Goal: Communication & Community: Share content

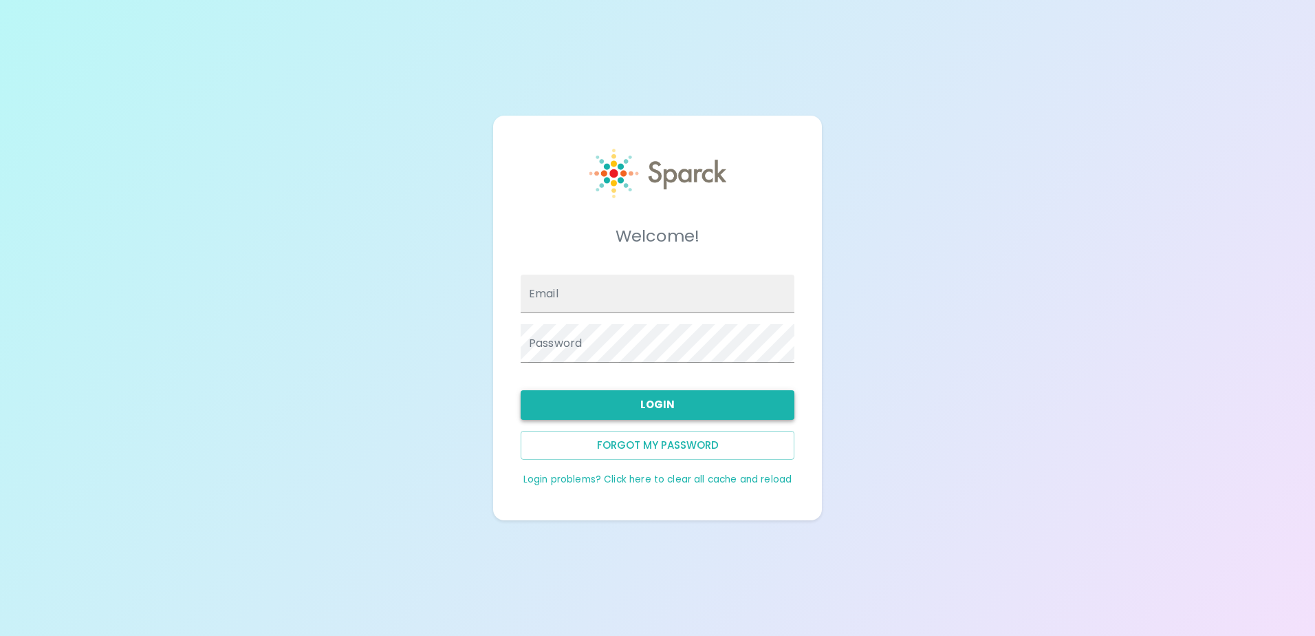
type input "[EMAIL_ADDRESS][DOMAIN_NAME]"
click at [674, 408] on button "Login" at bounding box center [658, 404] width 274 height 29
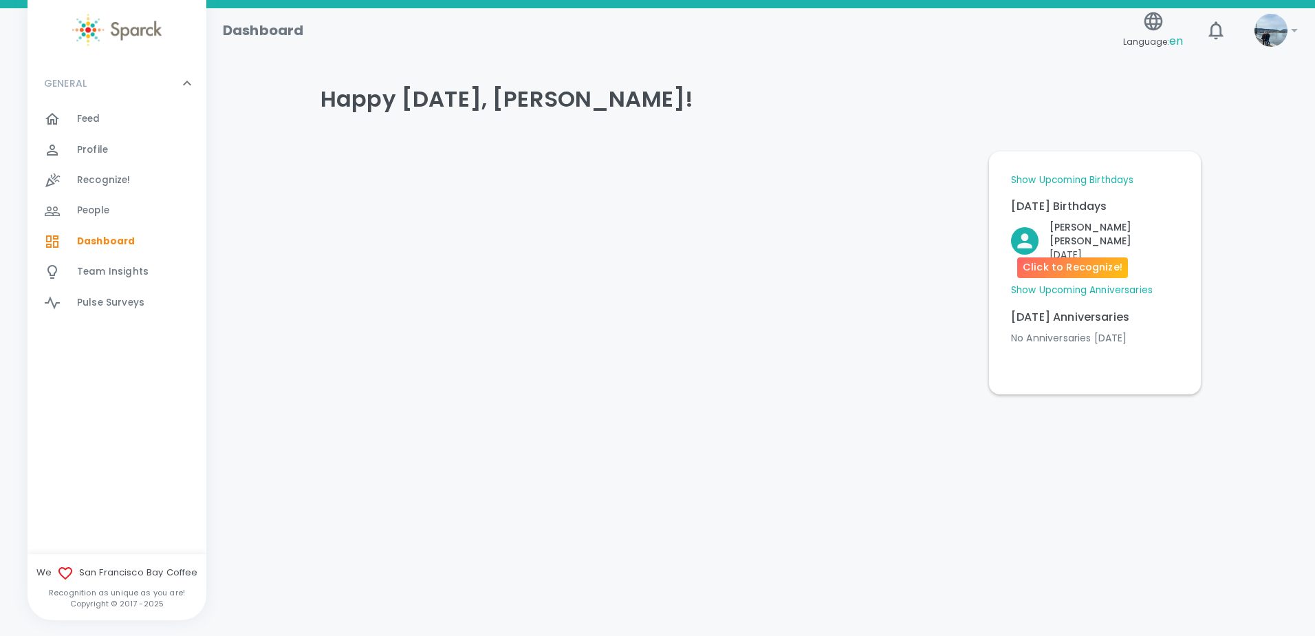
click at [1088, 228] on p "[PERSON_NAME]" at bounding box center [1114, 234] width 129 height 28
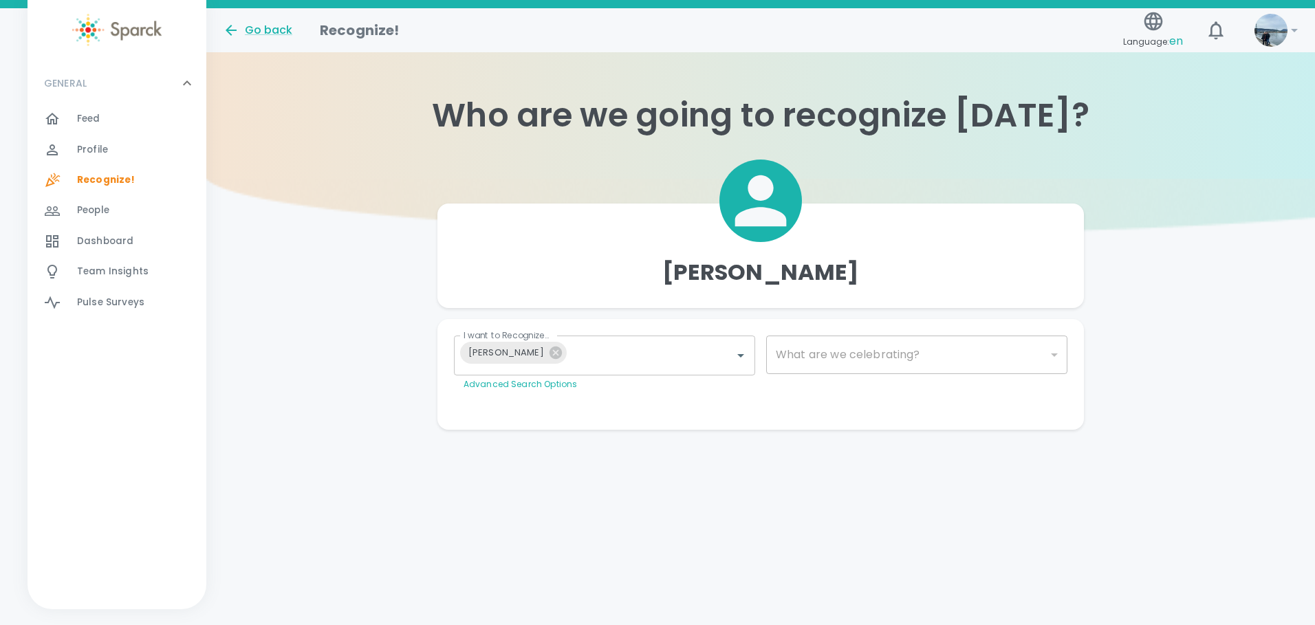
click at [105, 109] on div "Feed 0" at bounding box center [141, 118] width 129 height 19
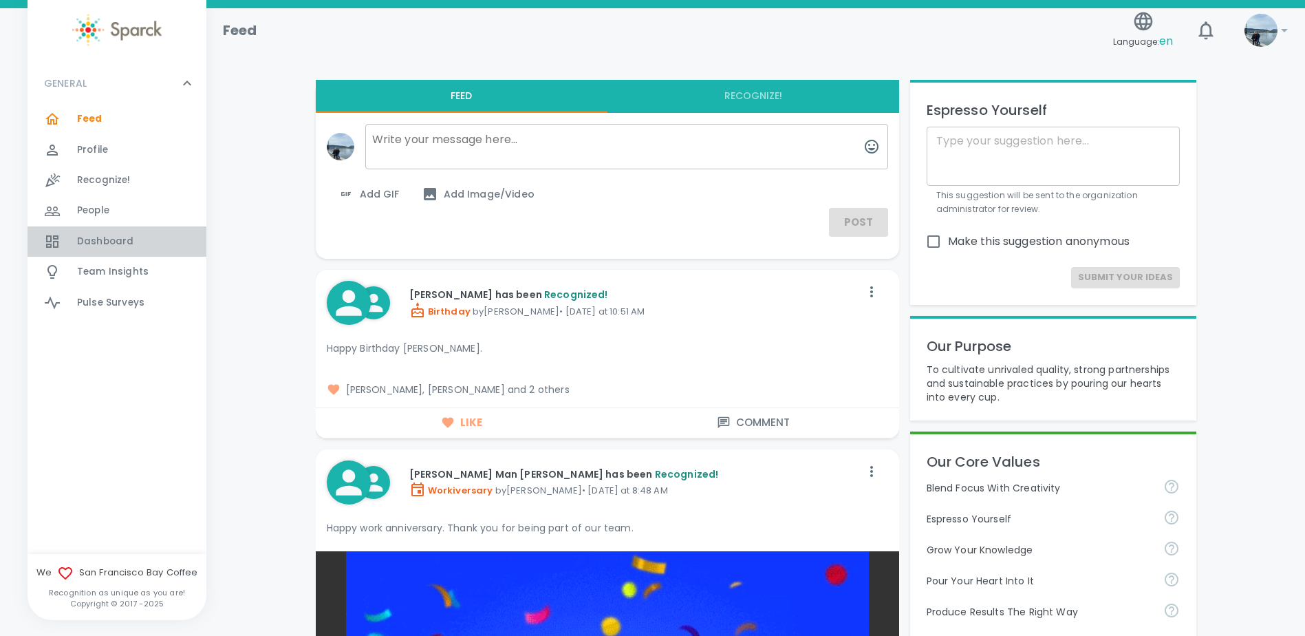
click at [116, 238] on span "Dashboard" at bounding box center [105, 242] width 56 height 14
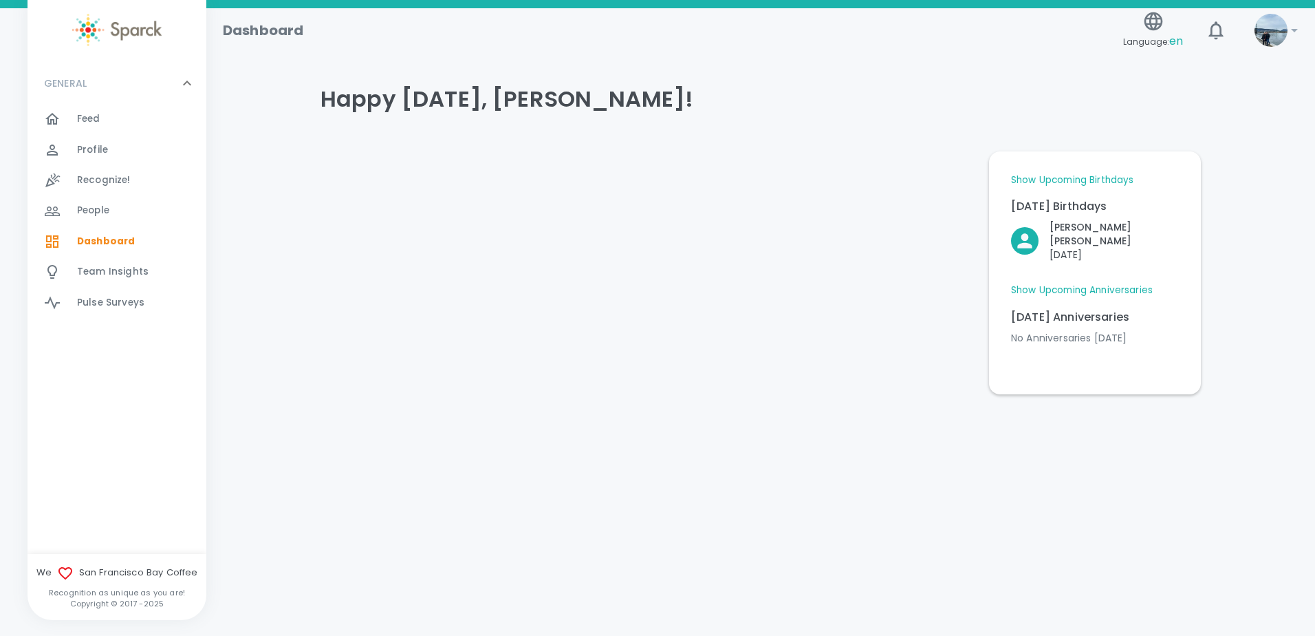
click at [1086, 228] on p "[PERSON_NAME]" at bounding box center [1114, 234] width 129 height 28
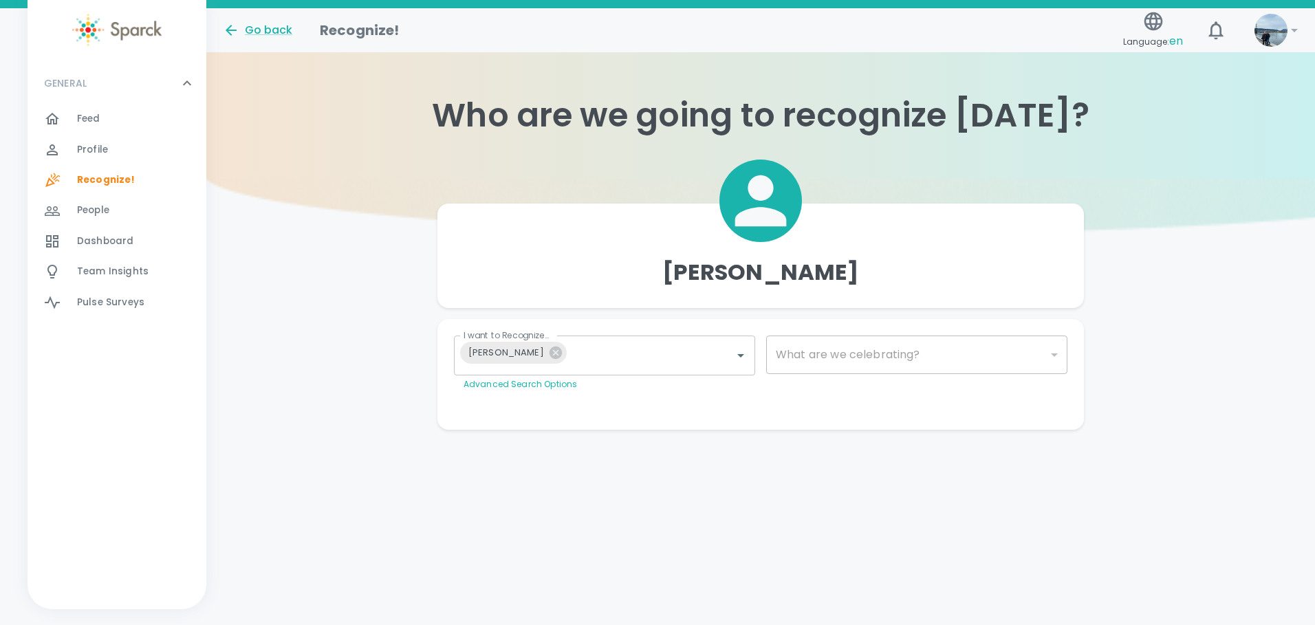
type input "2072"
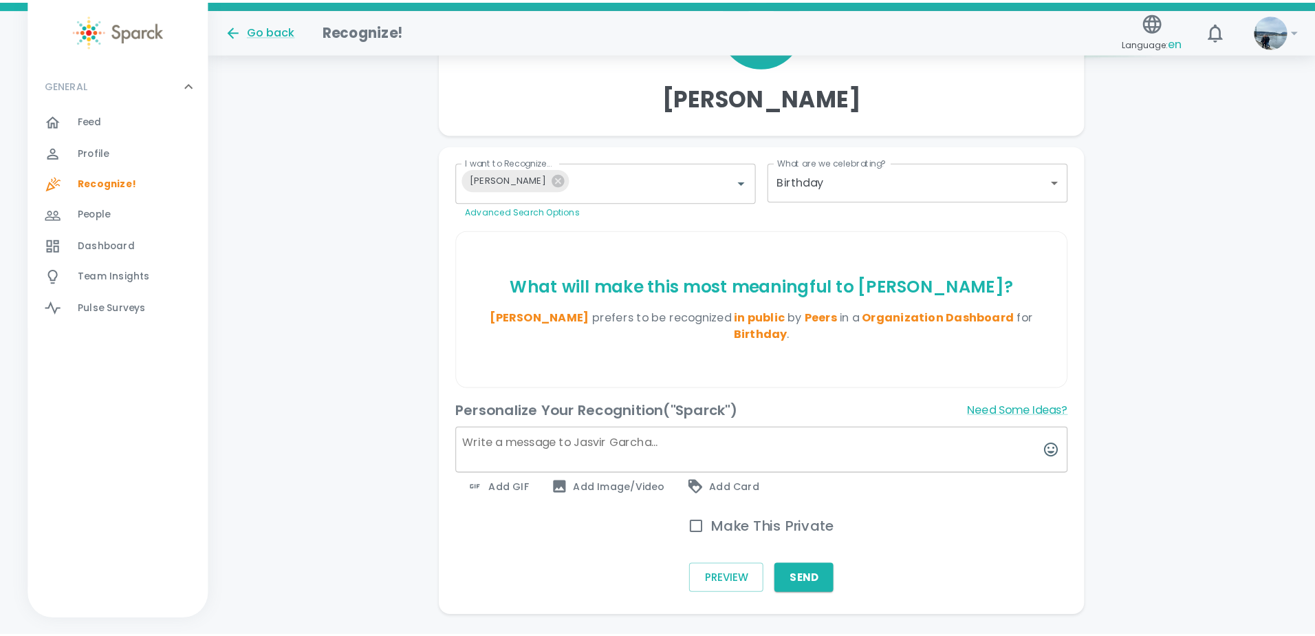
scroll to position [195, 0]
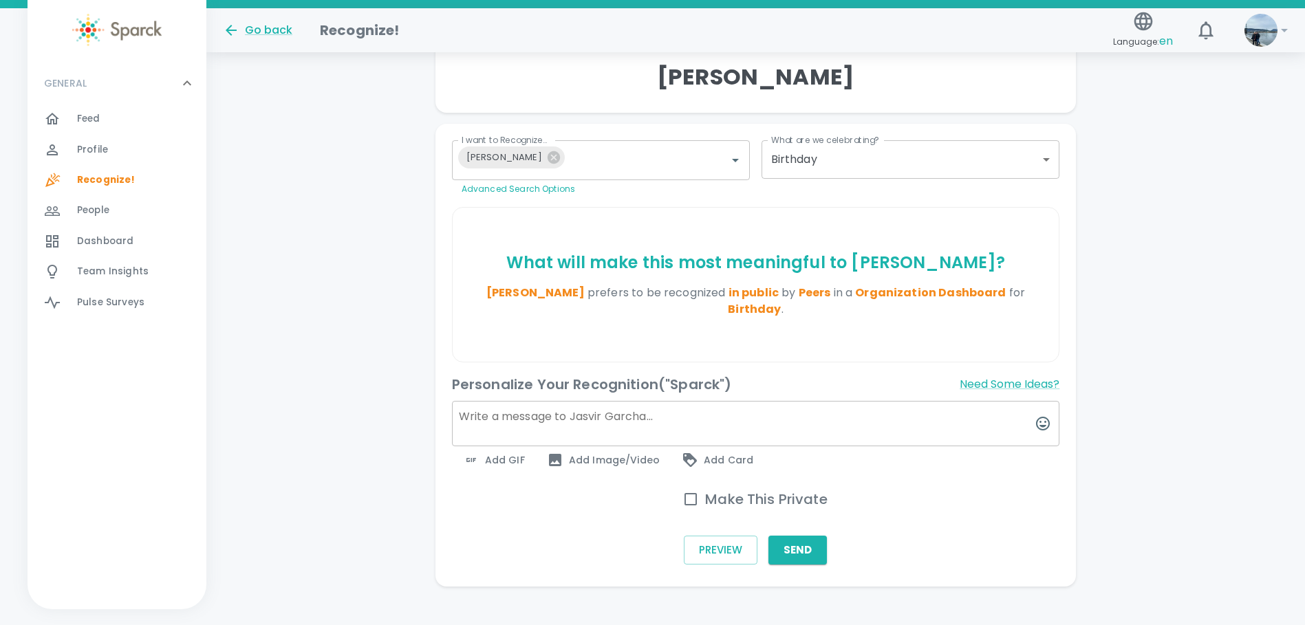
click at [577, 401] on textarea at bounding box center [756, 423] width 608 height 45
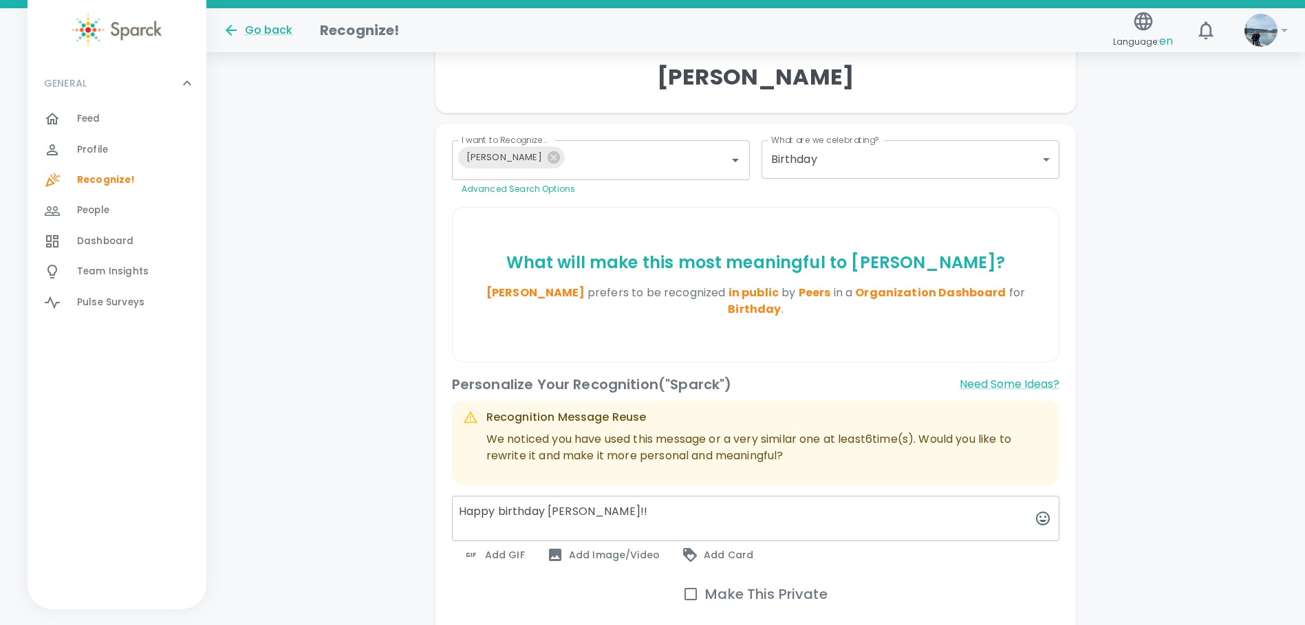
click at [644, 496] on textarea "Happy birthday [PERSON_NAME]!!" at bounding box center [756, 518] width 608 height 45
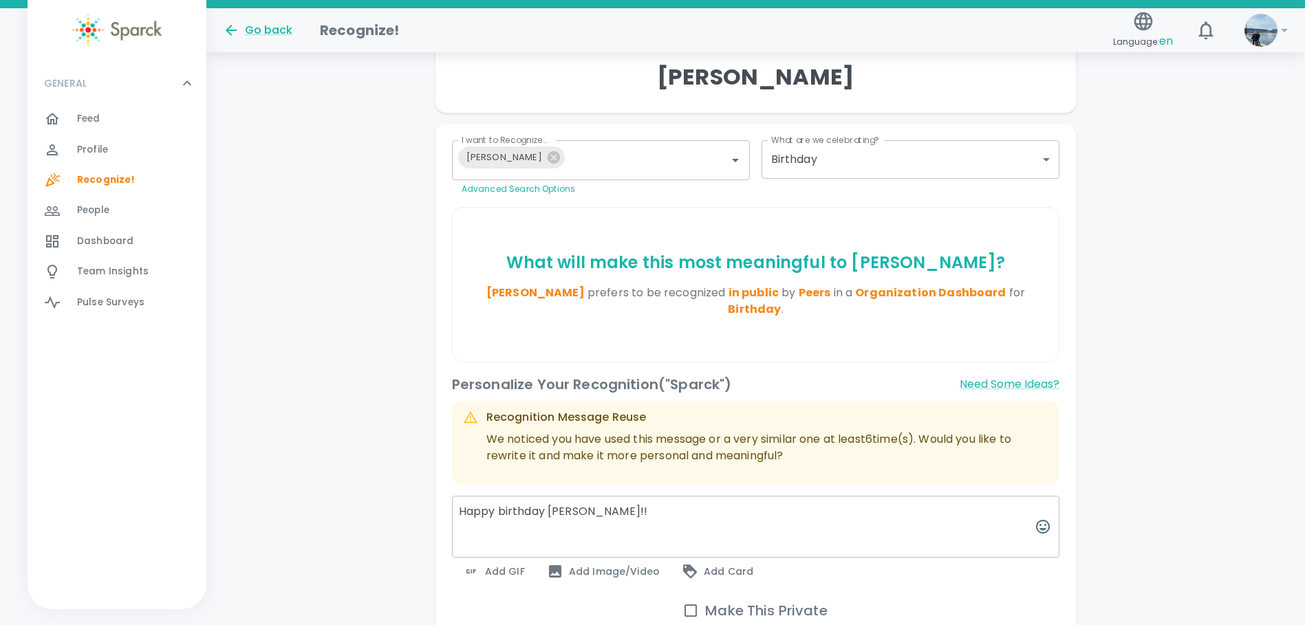
paste textarea "Hope your birthday is as wonderful as you are! Have a great day!"
click at [720, 510] on textarea "Happy birthday [PERSON_NAME]!! Hope your birthday is as wonderful as you are! H…" at bounding box center [756, 527] width 608 height 62
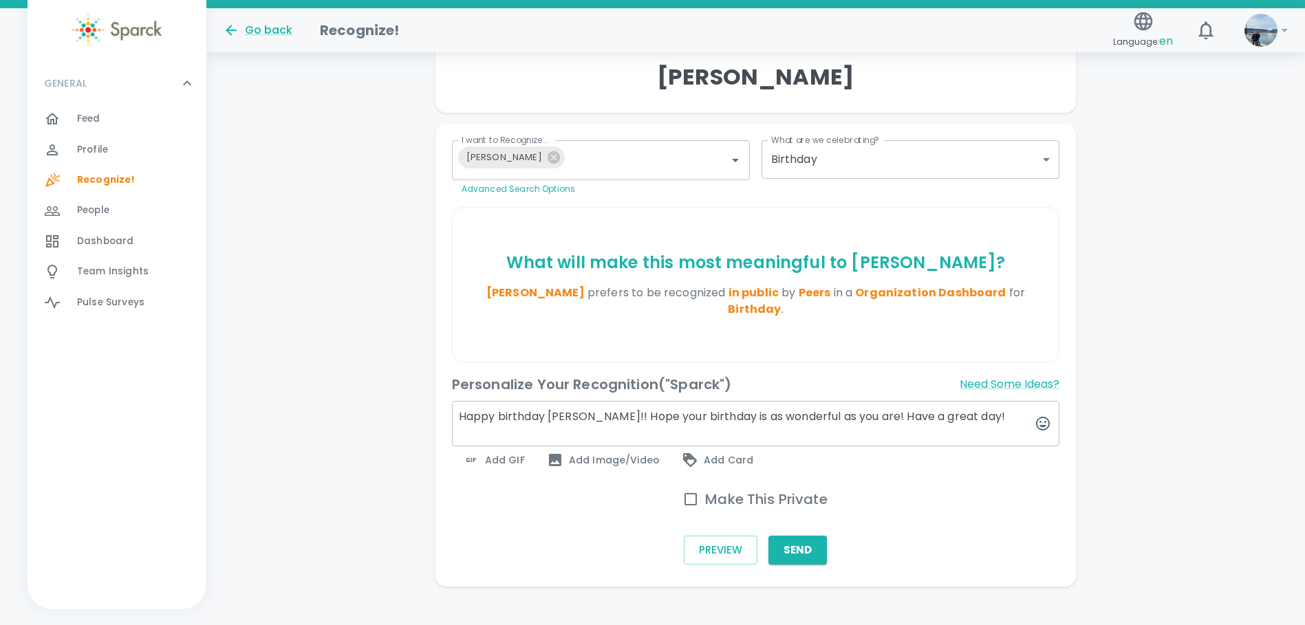
type textarea "Happy birthday [PERSON_NAME]!! Hope your birthday is as wonderful as you are! H…"
click at [475, 460] on icon at bounding box center [471, 460] width 17 height 17
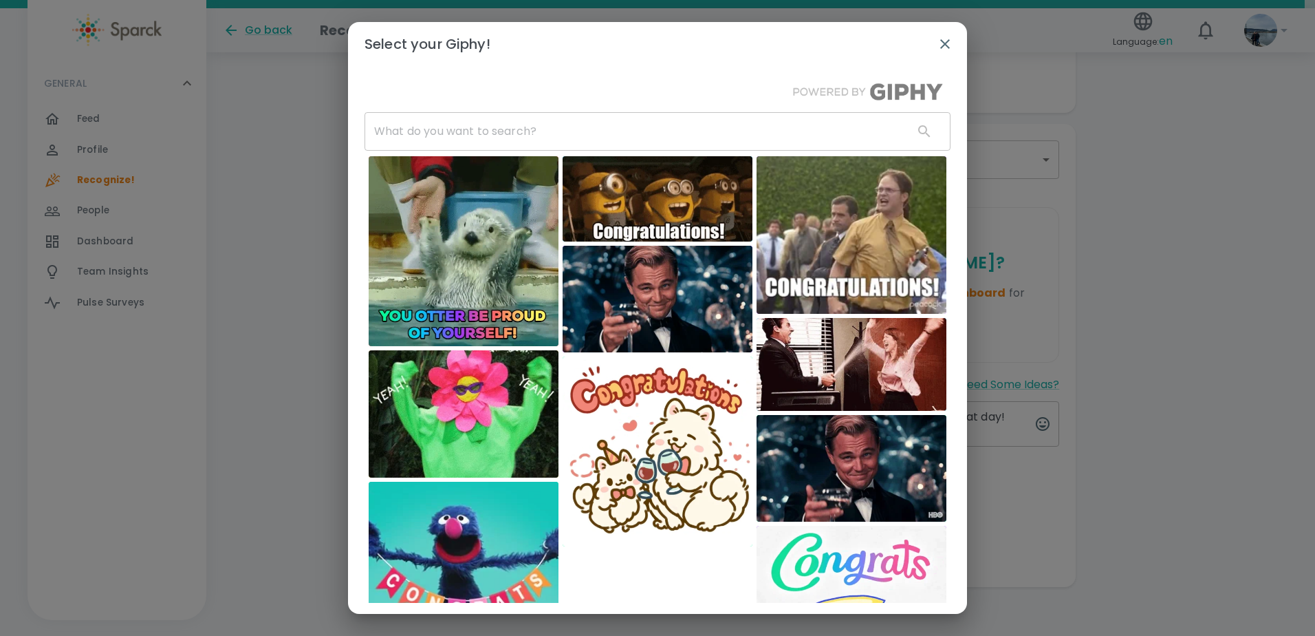
click at [506, 123] on input "text" at bounding box center [634, 131] width 538 height 39
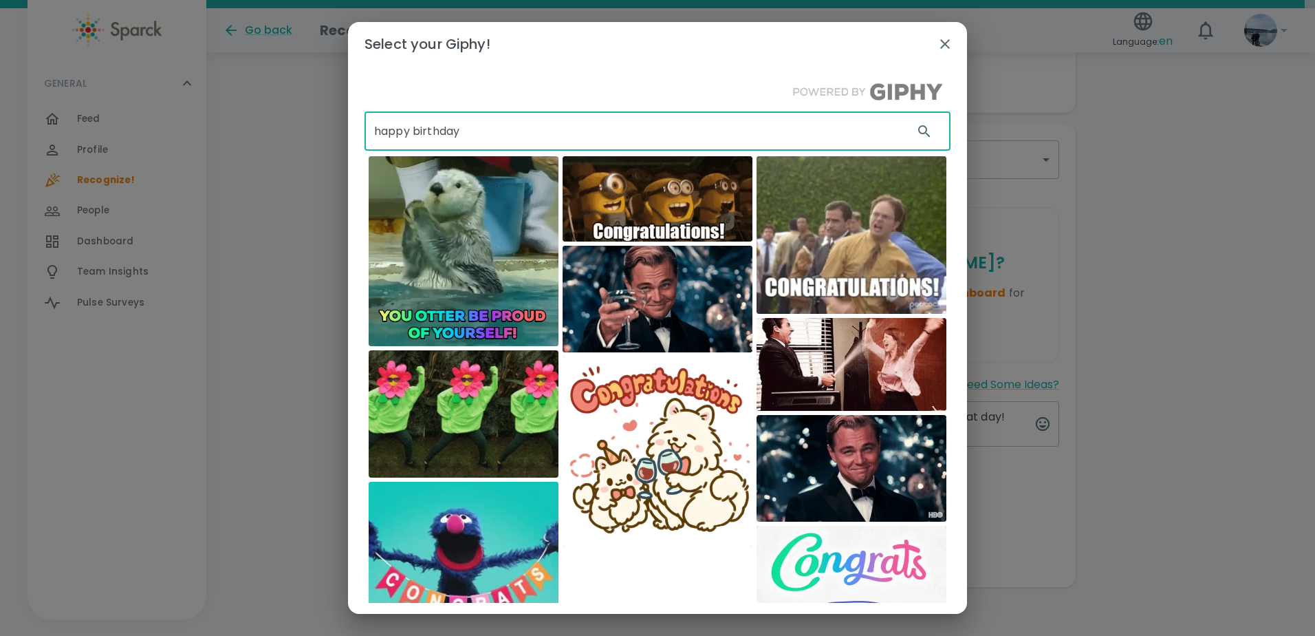
type input "happy birthday"
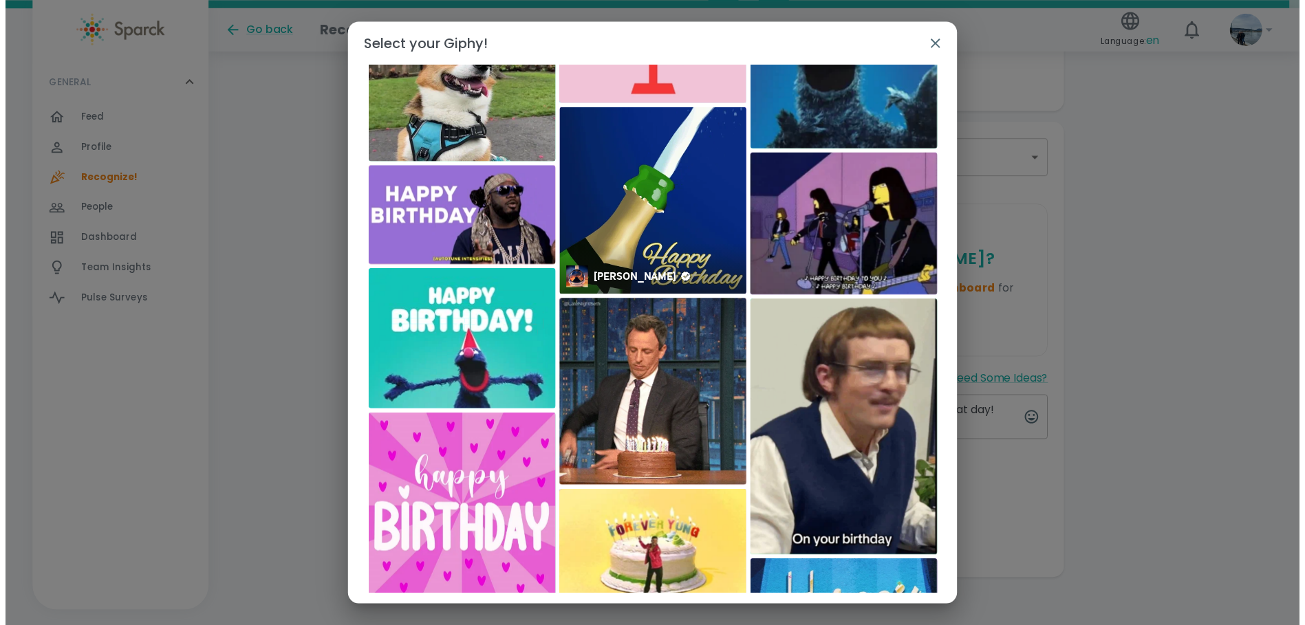
scroll to position [0, 0]
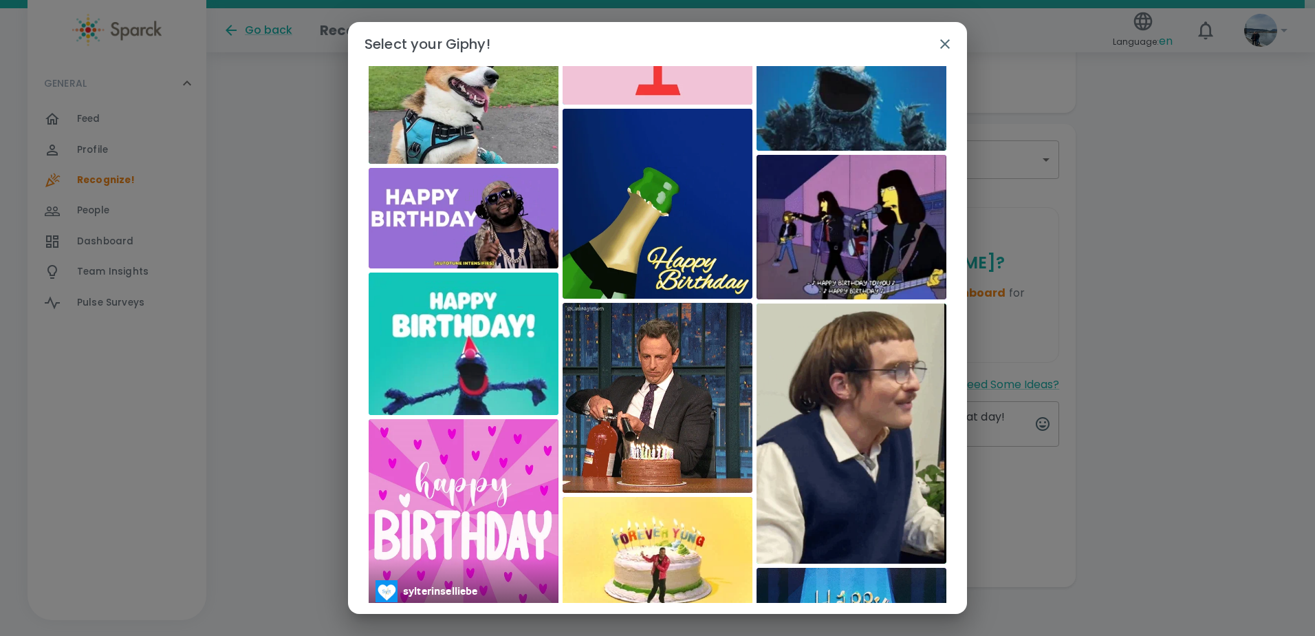
click at [475, 506] on img at bounding box center [464, 514] width 190 height 190
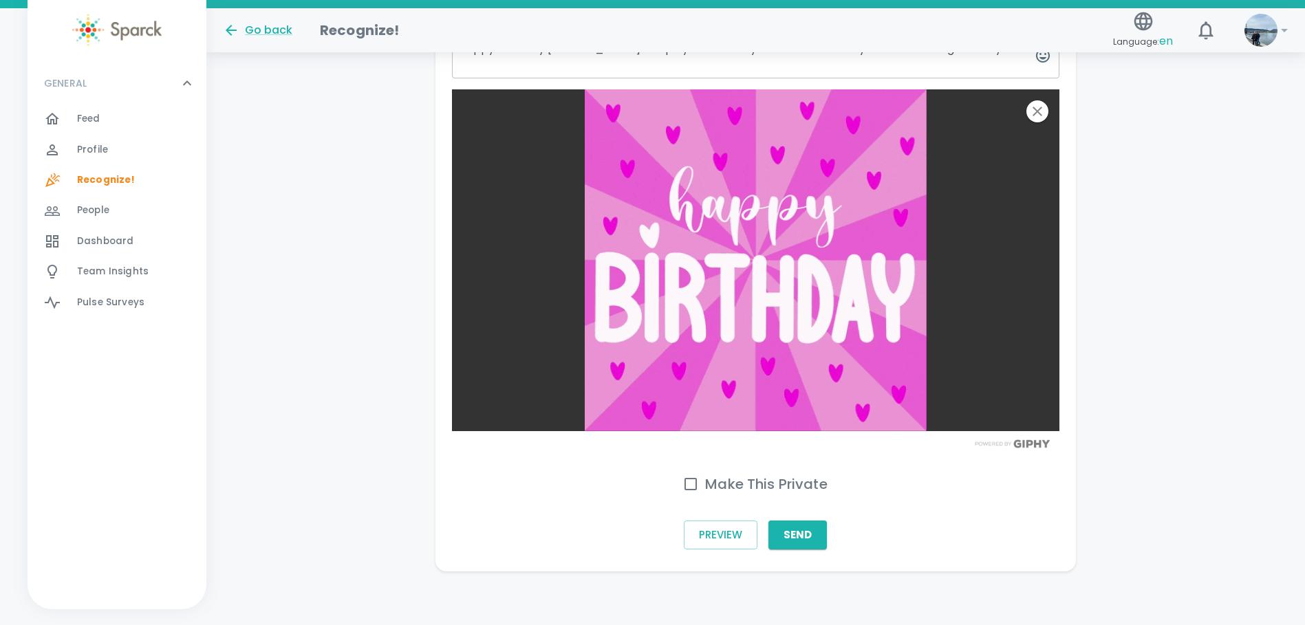
scroll to position [565, 0]
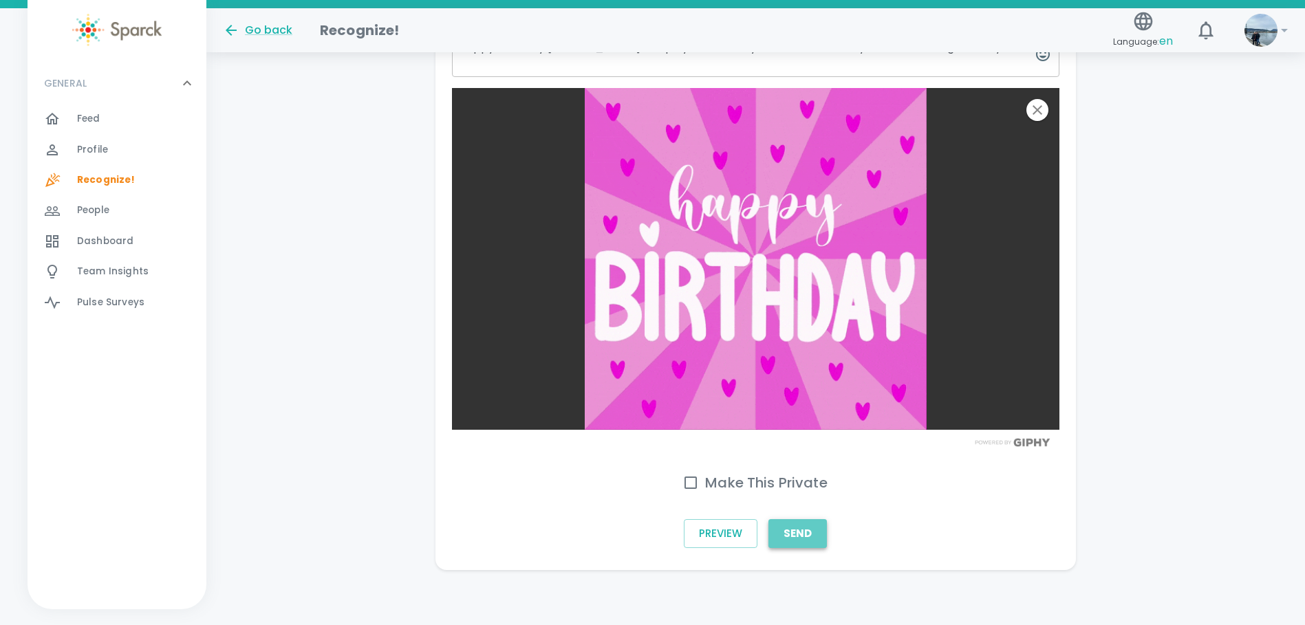
click at [797, 539] on button "Send" at bounding box center [798, 533] width 58 height 29
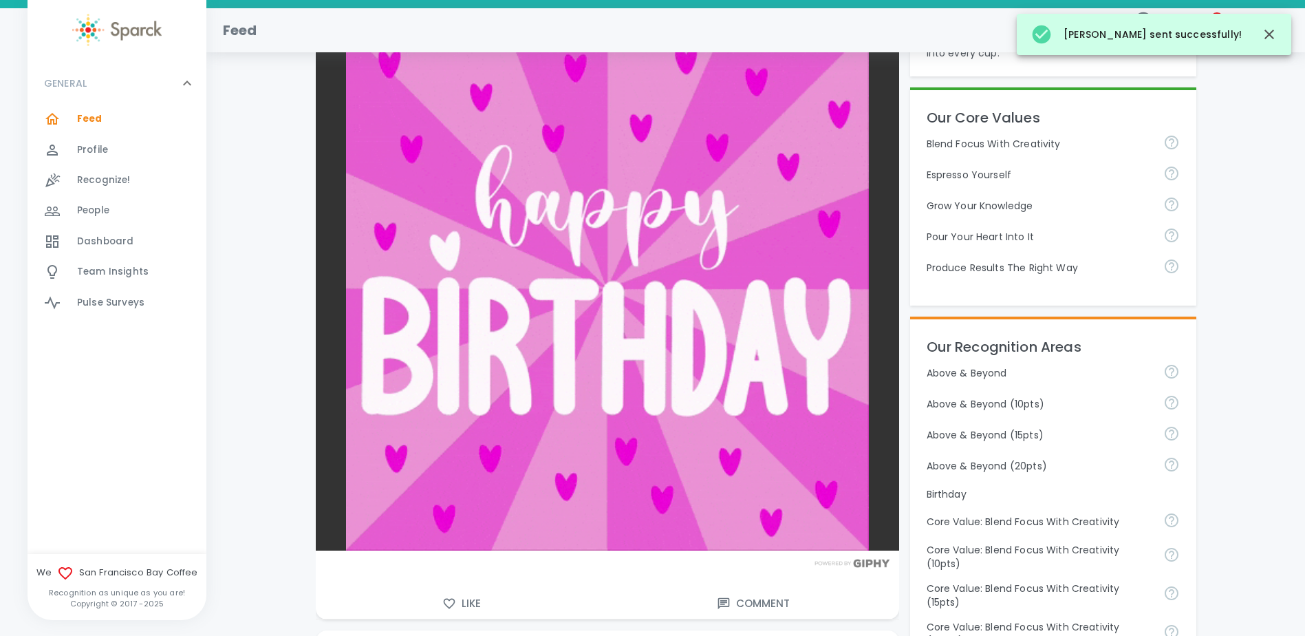
scroll to position [688, 0]
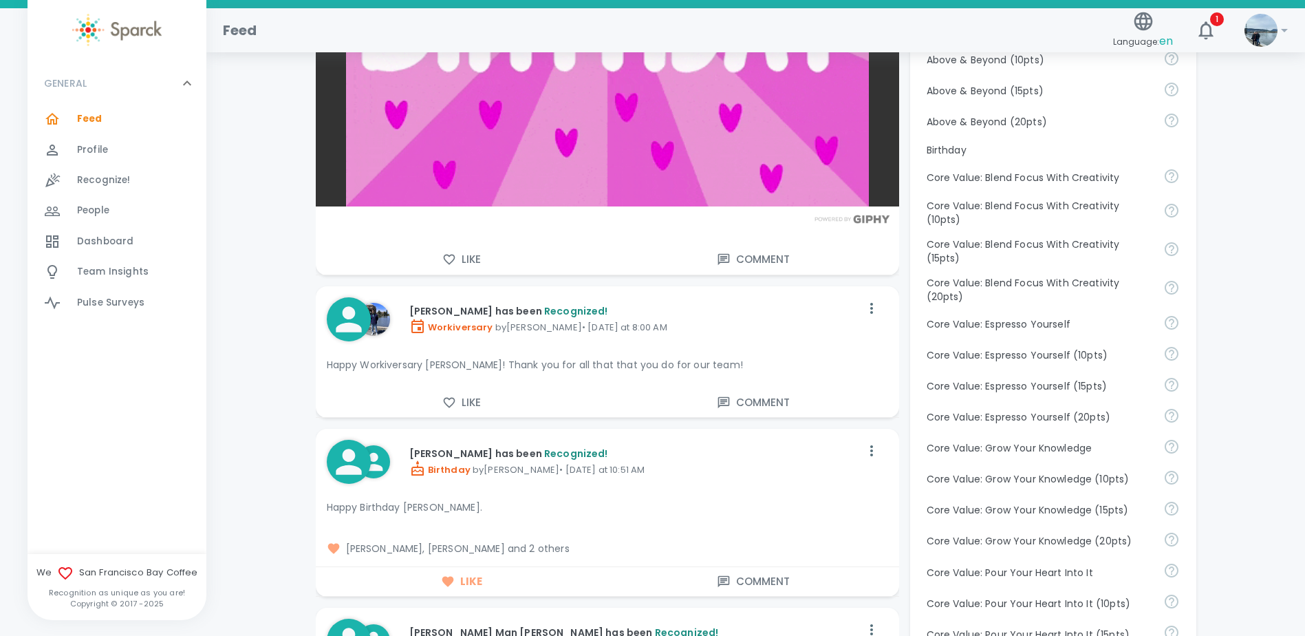
click at [96, 235] on span "Dashboard" at bounding box center [105, 242] width 56 height 14
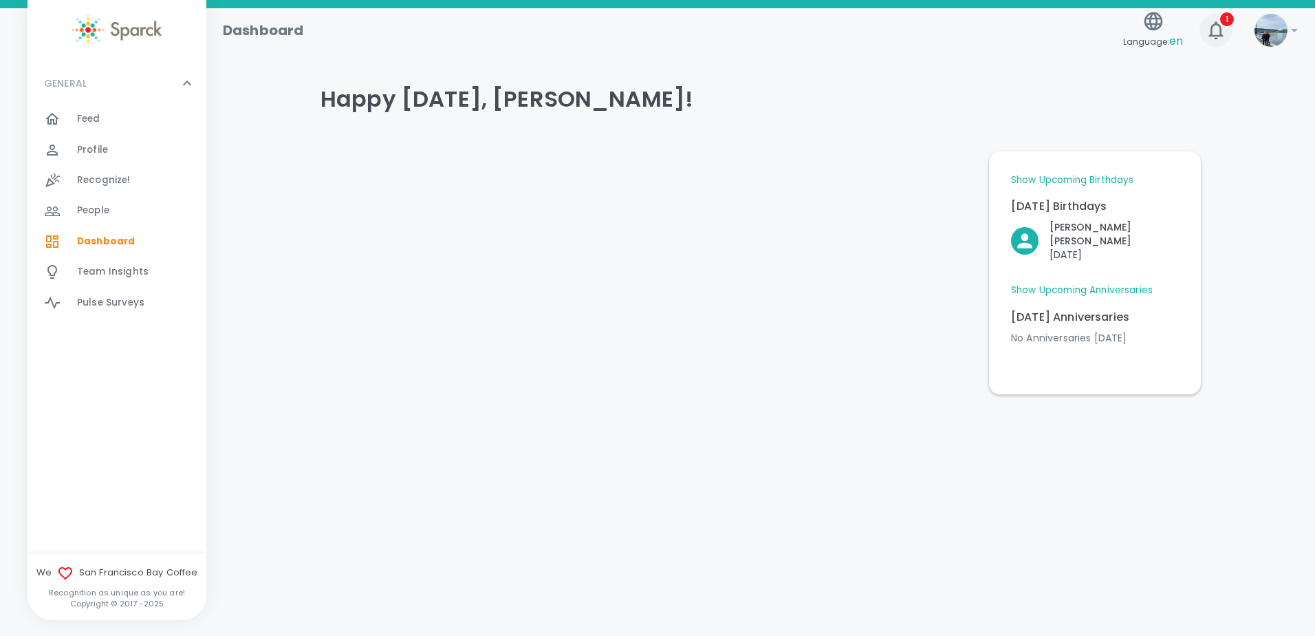
click at [1205, 33] on button "1" at bounding box center [1216, 30] width 33 height 33
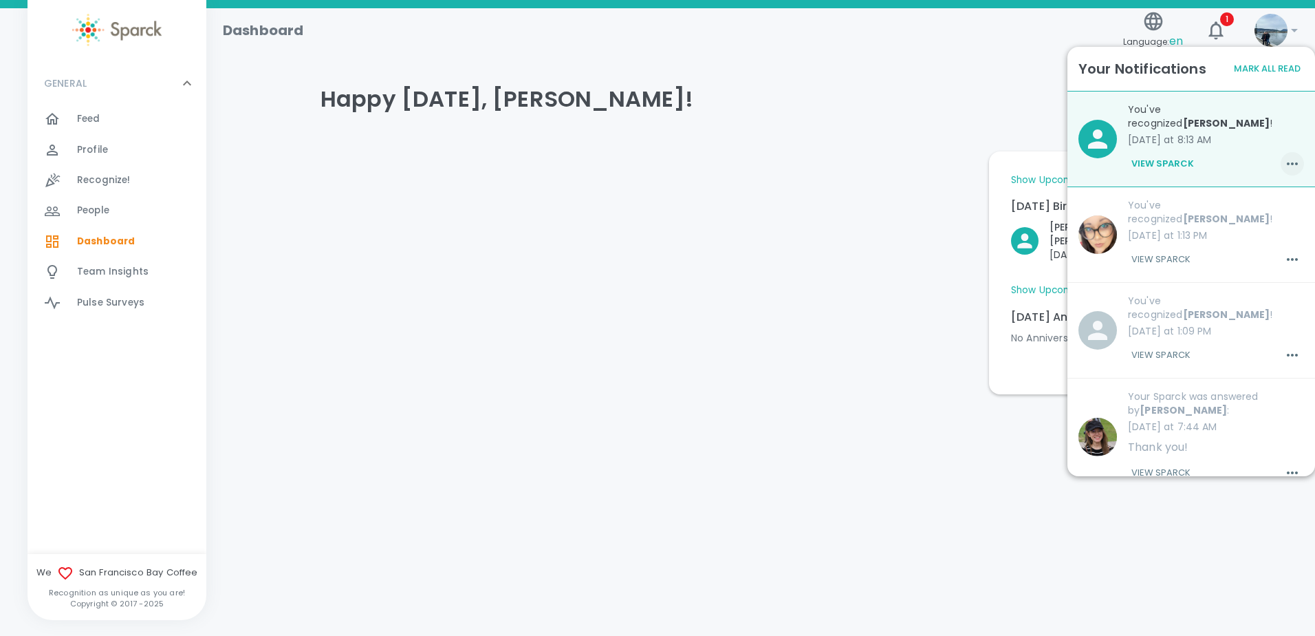
click at [1287, 162] on icon "button" at bounding box center [1292, 163] width 11 height 3
click at [1270, 180] on span "Mark as Read" at bounding box center [1255, 183] width 74 height 17
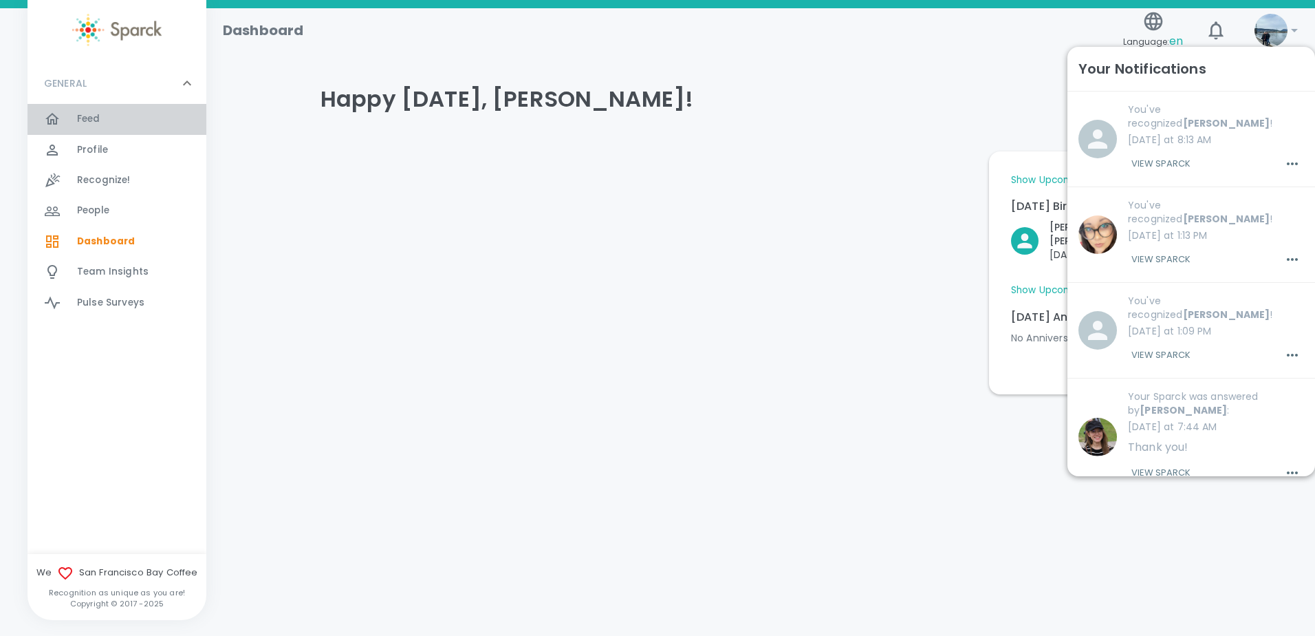
click at [114, 122] on div "Feed 0" at bounding box center [141, 118] width 129 height 19
